Goal: Information Seeking & Learning: Learn about a topic

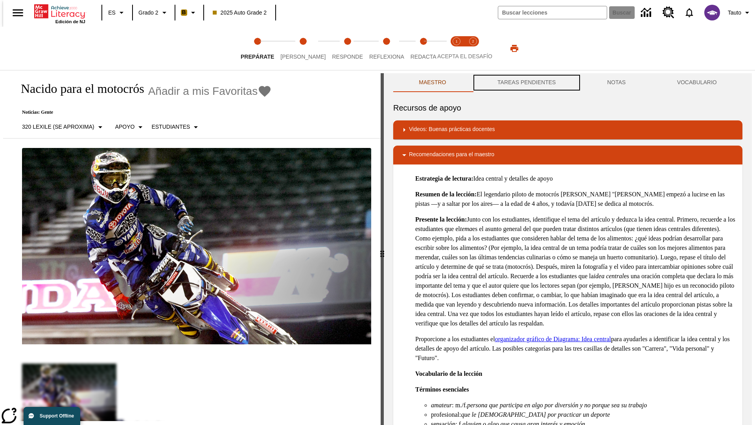
click at [526, 83] on button "TAREAS PENDIENTES" at bounding box center [527, 82] width 110 height 19
